Goal: Entertainment & Leisure: Consume media (video, audio)

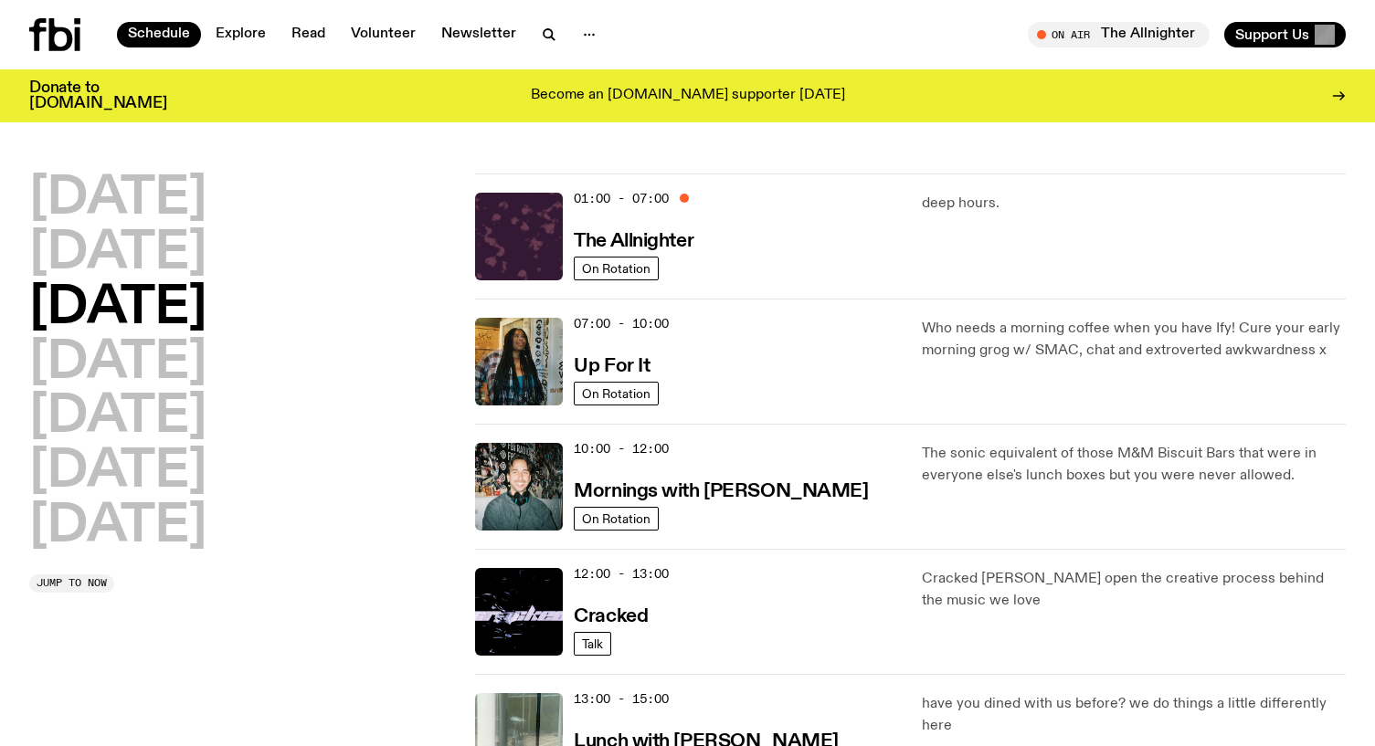
click at [711, 493] on h3 "Mornings with [PERSON_NAME]" at bounding box center [721, 491] width 294 height 19
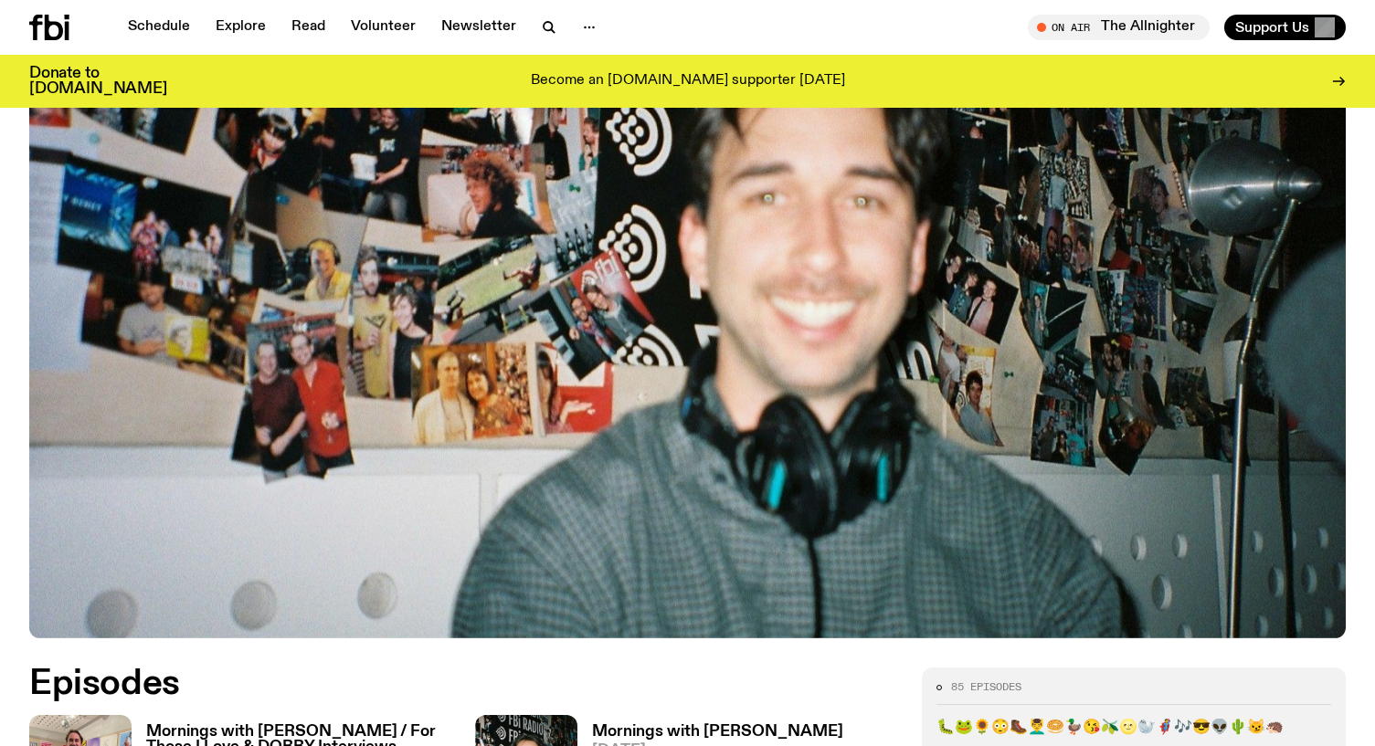
scroll to position [900, 0]
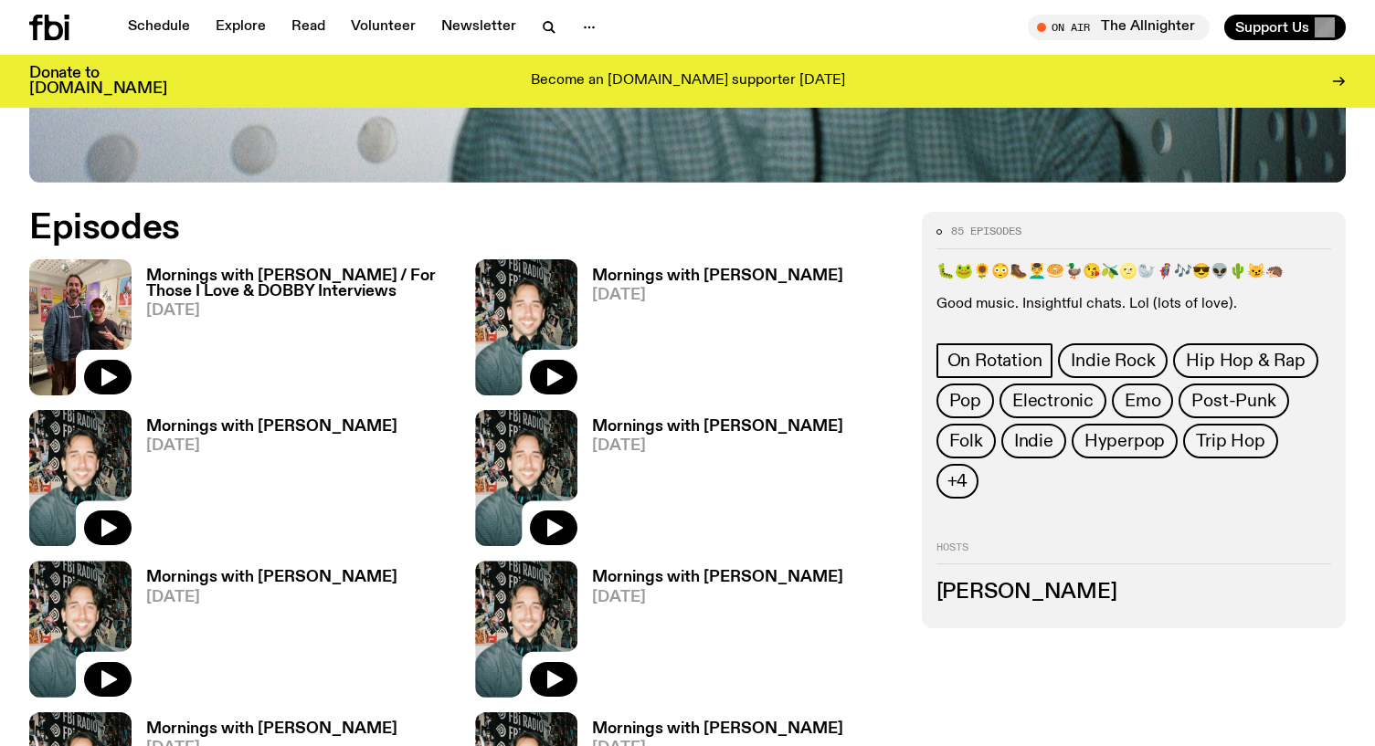
click at [120, 360] on button "button" at bounding box center [108, 377] width 48 height 35
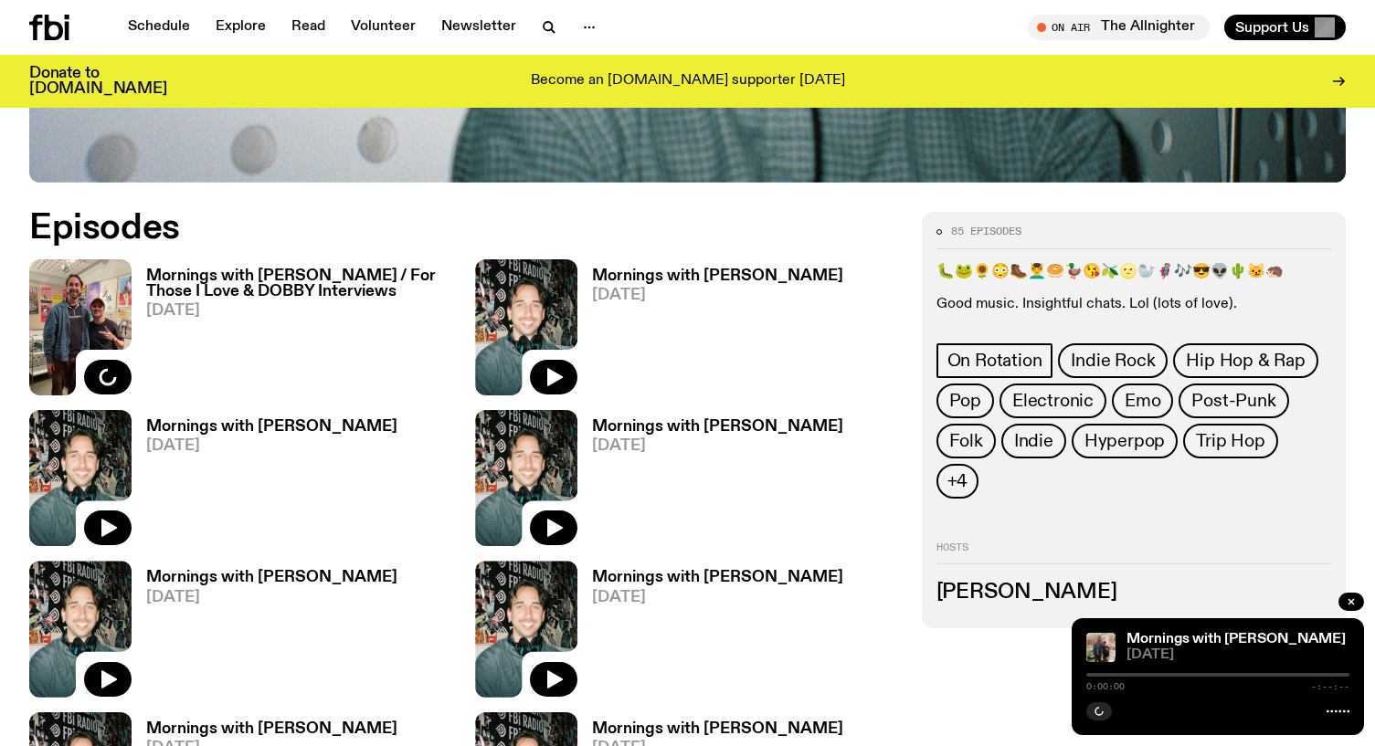
click at [228, 269] on h3 "Mornings with [PERSON_NAME] / For Those I Love & DOBBY Interviews" at bounding box center [299, 284] width 307 height 31
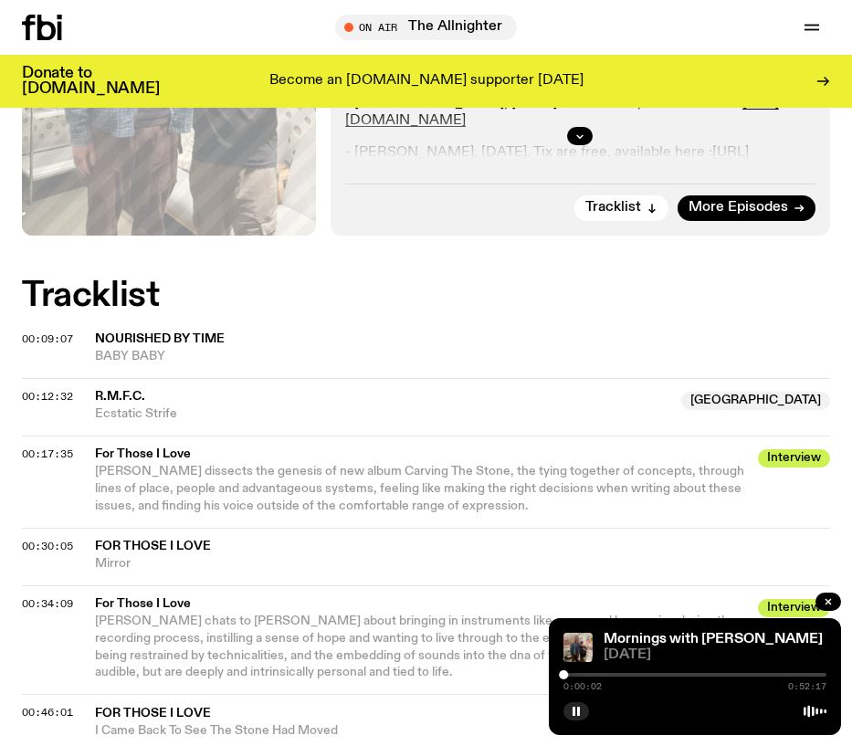
scroll to position [914, 0]
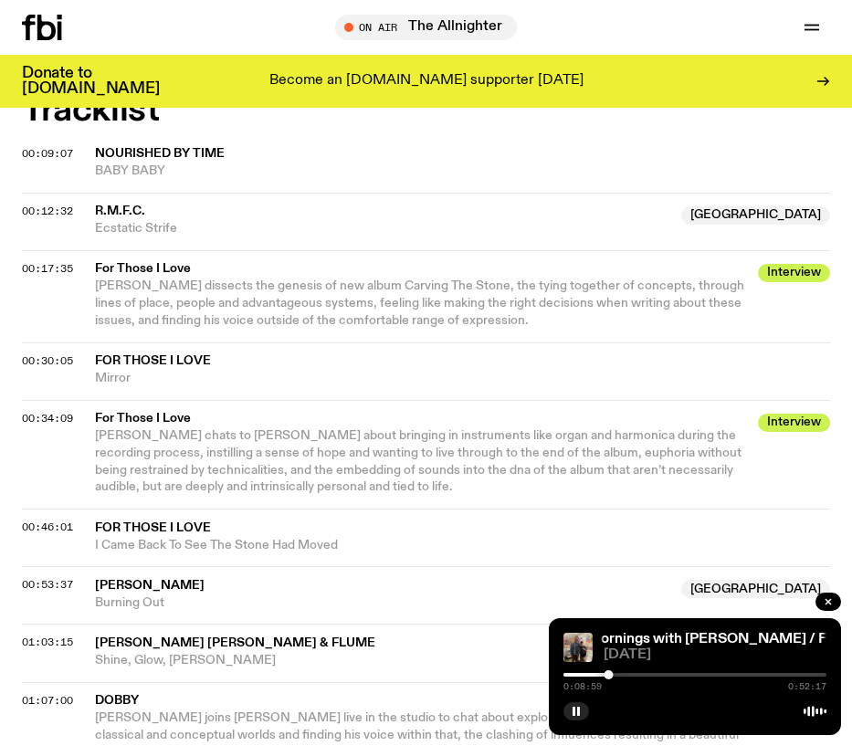
click at [576, 713] on icon "button" at bounding box center [576, 711] width 11 height 11
